Goal: Find specific page/section: Find specific page/section

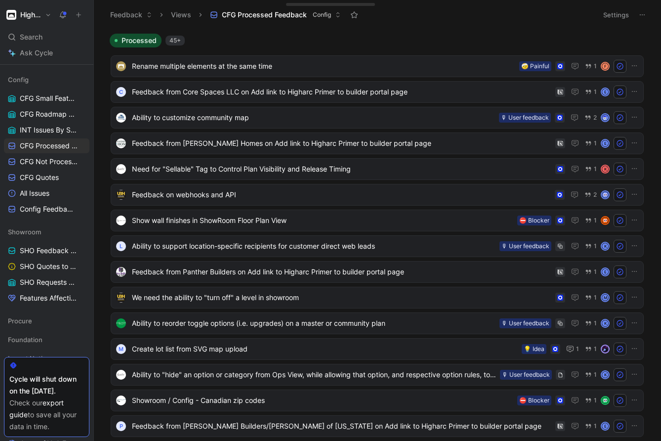
scroll to position [273, 0]
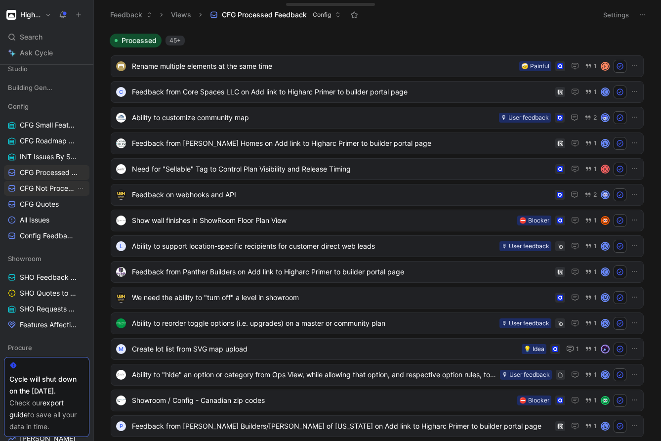
click at [54, 186] on span "CFG Not Processed Feedback" at bounding box center [48, 188] width 56 height 10
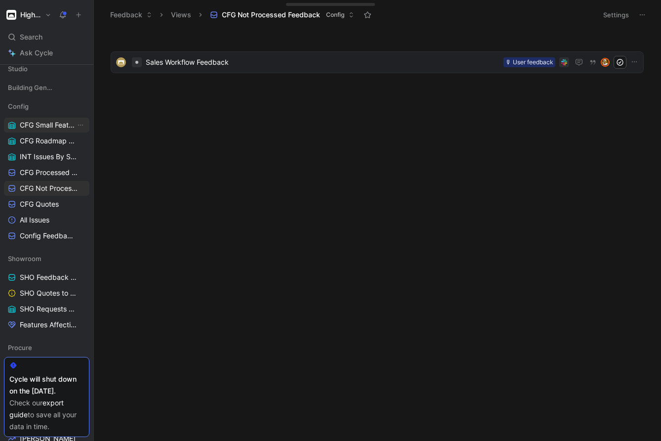
click at [43, 128] on span "CFG Small Features" at bounding box center [48, 125] width 56 height 10
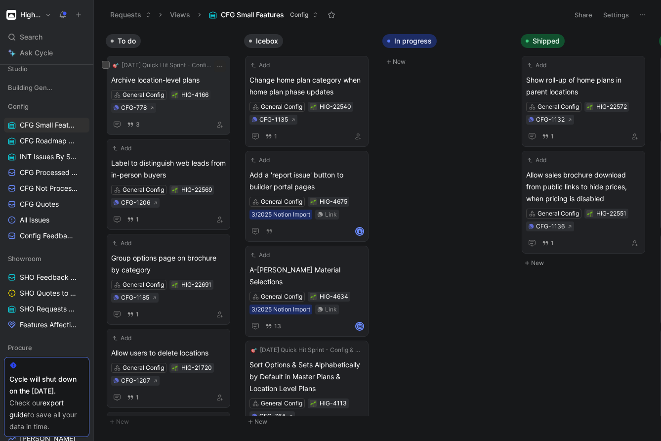
click at [182, 114] on div "Archive location-level plans General Config HIG-4166 CFG-778 3" at bounding box center [168, 102] width 115 height 56
click at [60, 15] on icon at bounding box center [63, 15] width 8 height 8
